Goal: Use online tool/utility: Utilize a website feature to perform a specific function

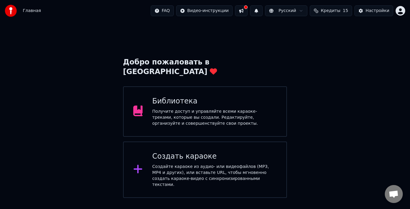
click at [172, 164] on div "Создайте караоке из аудио- или видеофайлов (MP3, MP4 и других), или вставьте UR…" at bounding box center [214, 176] width 125 height 24
click at [151, 162] on div "Создать караоке Создайте караоке из аудио- или видеофайлов (MP3, MP4 и других),…" at bounding box center [205, 170] width 164 height 56
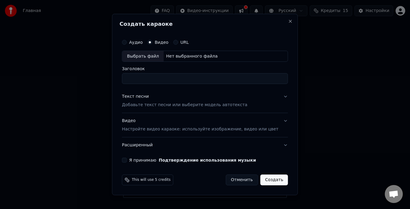
click at [142, 56] on div "Выбрать файл" at bounding box center [142, 56] width 41 height 11
click at [248, 80] on input "**********" at bounding box center [205, 79] width 166 height 11
type input "**********"
click at [147, 105] on p "Добавьте текст песни или выберите модель автотекста" at bounding box center [184, 105] width 125 height 6
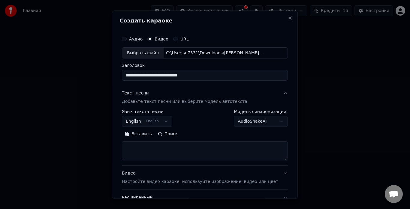
click at [143, 138] on button "Вставить" at bounding box center [138, 135] width 33 height 10
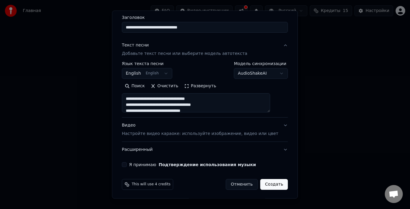
scroll to position [49, 0]
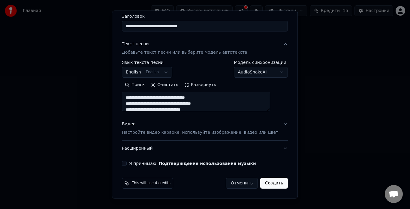
click at [138, 135] on p "Настройте видео караоке: используйте изображение, видео или цвет" at bounding box center [200, 133] width 156 height 6
type textarea "**********"
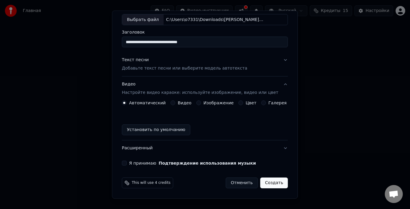
scroll to position [33, 0]
click at [175, 103] on button "Видео" at bounding box center [173, 103] width 5 height 5
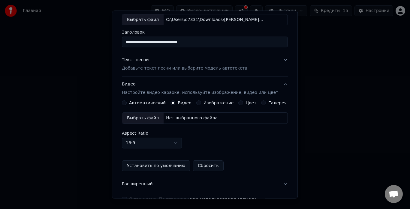
click at [142, 118] on div "Выбрать файл" at bounding box center [142, 118] width 41 height 11
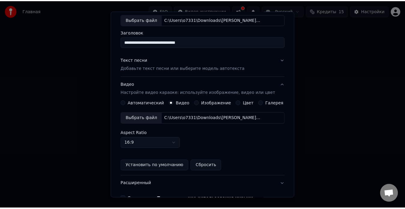
scroll to position [69, 0]
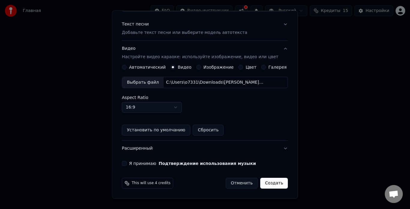
click at [134, 162] on label "Я принимаю Подтверждение использования музыки" at bounding box center [192, 164] width 127 height 4
click at [127, 162] on button "Я принимаю Подтверждение использования музыки" at bounding box center [124, 164] width 5 height 5
click at [267, 183] on button "Создать" at bounding box center [274, 183] width 28 height 11
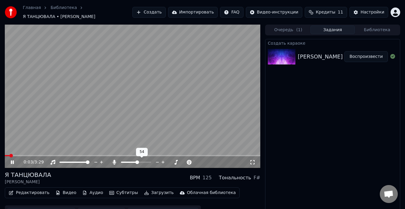
click at [137, 162] on span at bounding box center [136, 162] width 30 height 1
click at [142, 162] on span at bounding box center [136, 162] width 30 height 1
click at [6, 155] on span at bounding box center [5, 155] width 1 height 1
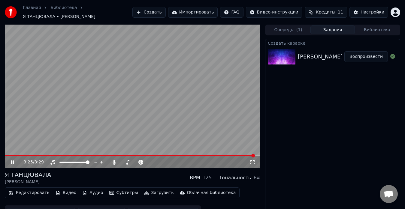
click at [77, 155] on video at bounding box center [132, 97] width 255 height 144
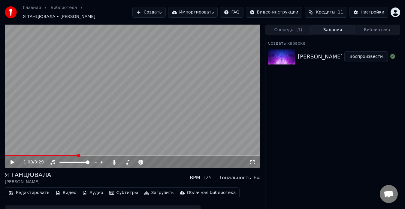
click at [78, 156] on span at bounding box center [41, 155] width 73 height 1
click at [12, 160] on icon at bounding box center [17, 162] width 14 height 5
click at [125, 162] on span at bounding box center [123, 162] width 5 height 1
click at [125, 162] on span at bounding box center [126, 163] width 4 height 4
click at [124, 161] on span at bounding box center [126, 163] width 4 height 4
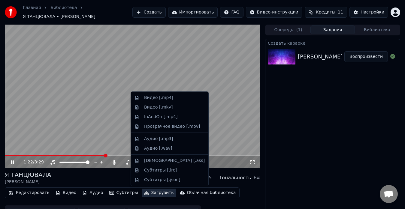
click at [145, 193] on button "Загрузить" at bounding box center [159, 193] width 35 height 8
click at [150, 97] on div "Видео [.mp4]" at bounding box center [158, 98] width 29 height 6
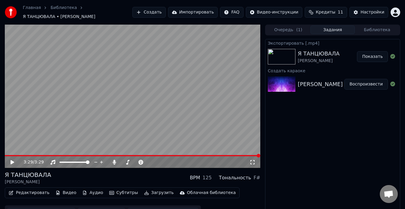
drag, startPoint x: 150, startPoint y: 97, endPoint x: 297, endPoint y: 83, distance: 147.8
click at [297, 83] on div "3:29 / 3:29 Я ТАНЦЮВАЛА [PERSON_NAME] BPM 125 Тональность F# Редактировать Виде…" at bounding box center [202, 123] width 405 height 197
click at [374, 57] on button "Показать" at bounding box center [372, 56] width 31 height 11
